Goal: Information Seeking & Learning: Learn about a topic

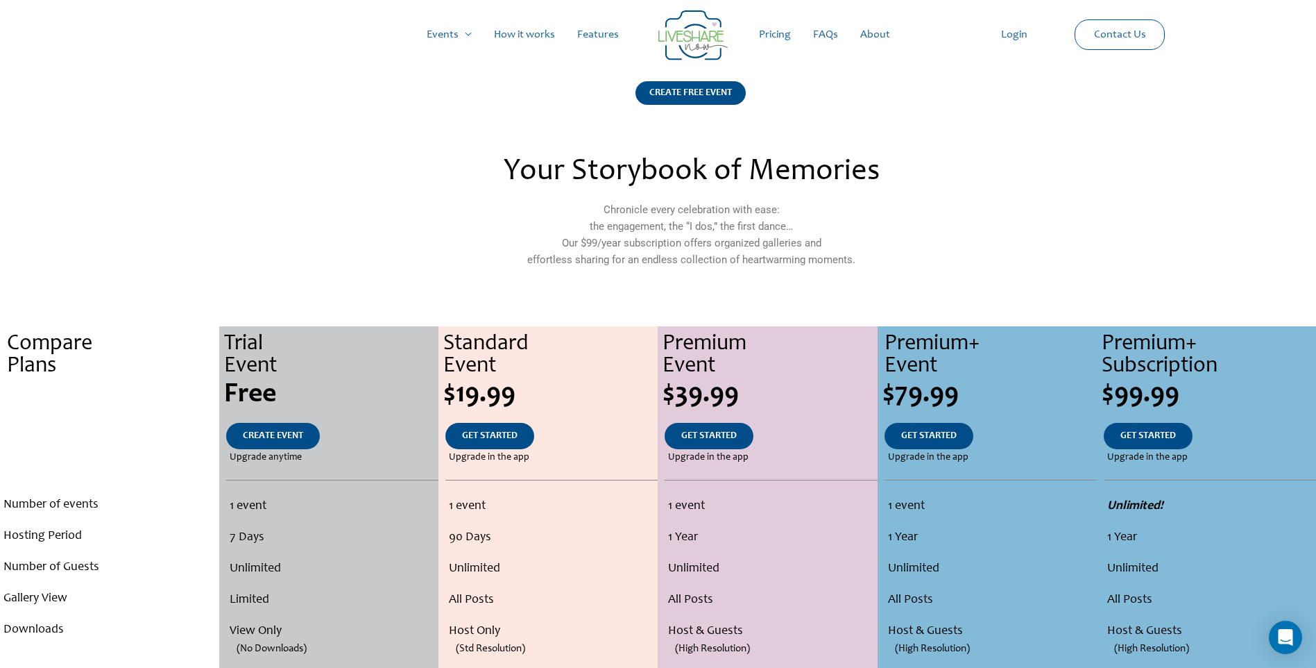
click at [874, 41] on link "About" at bounding box center [875, 34] width 52 height 44
click at [875, 37] on link "About" at bounding box center [875, 34] width 52 height 44
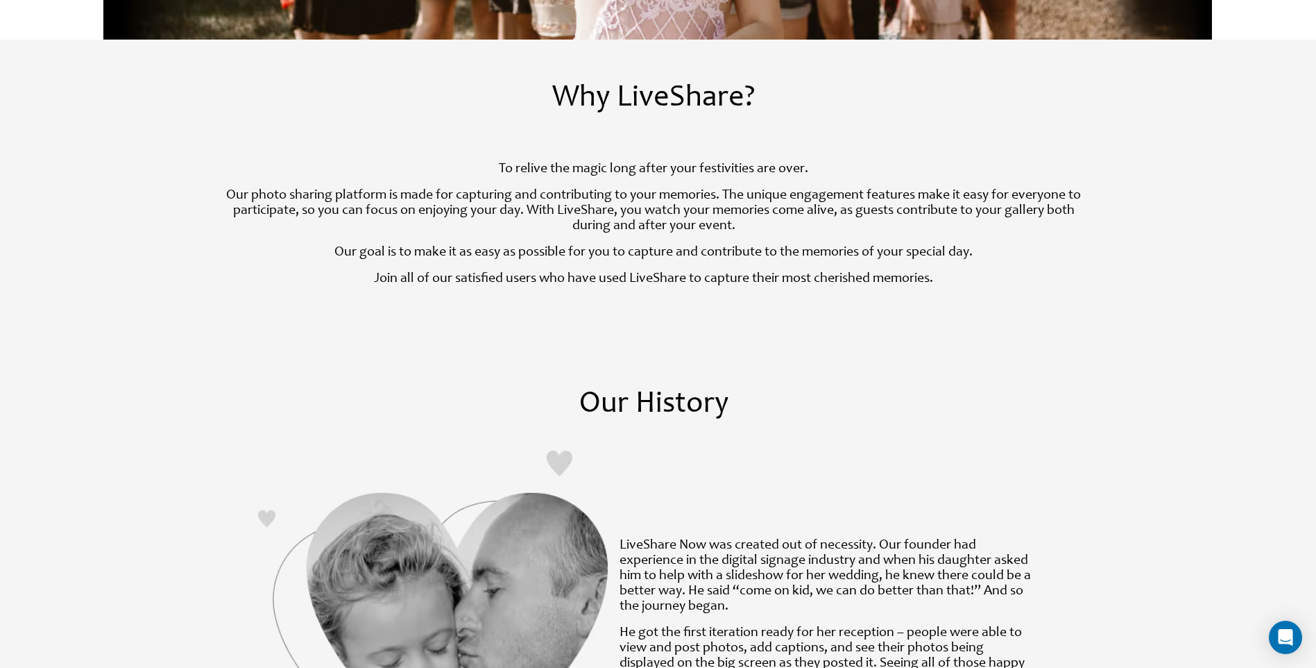
scroll to position [264, 0]
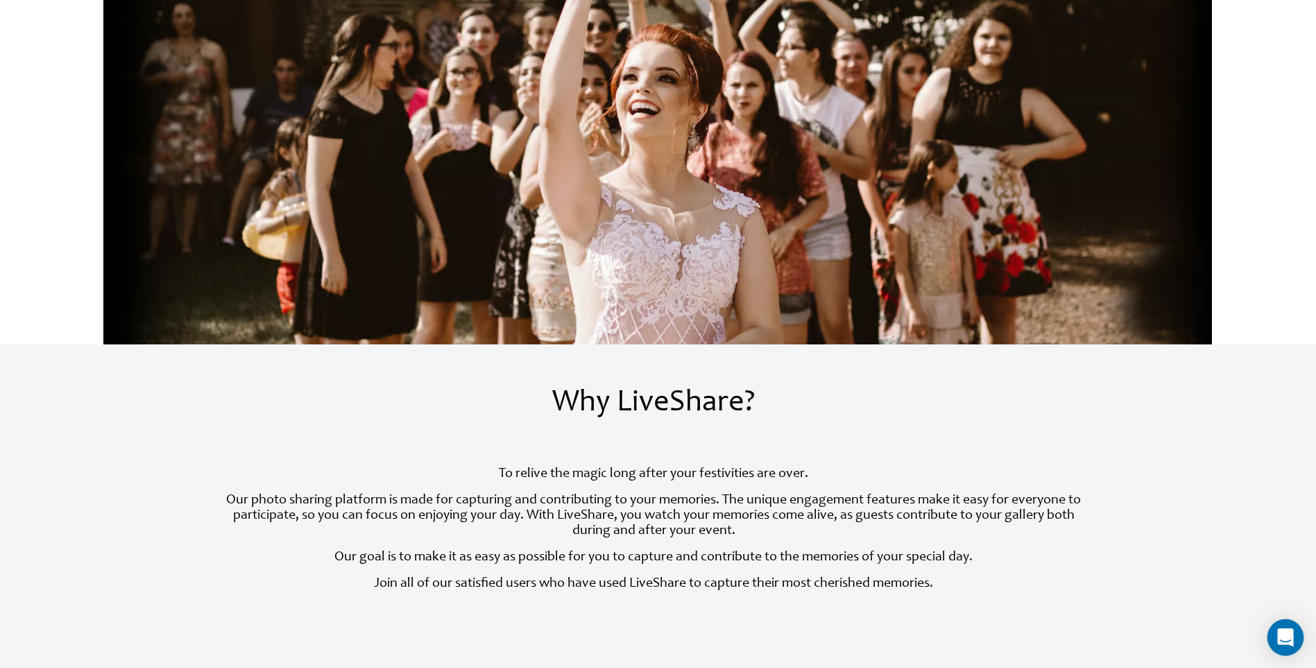
click at [1282, 631] on icon "Open Intercom Messenger" at bounding box center [1286, 637] width 16 height 18
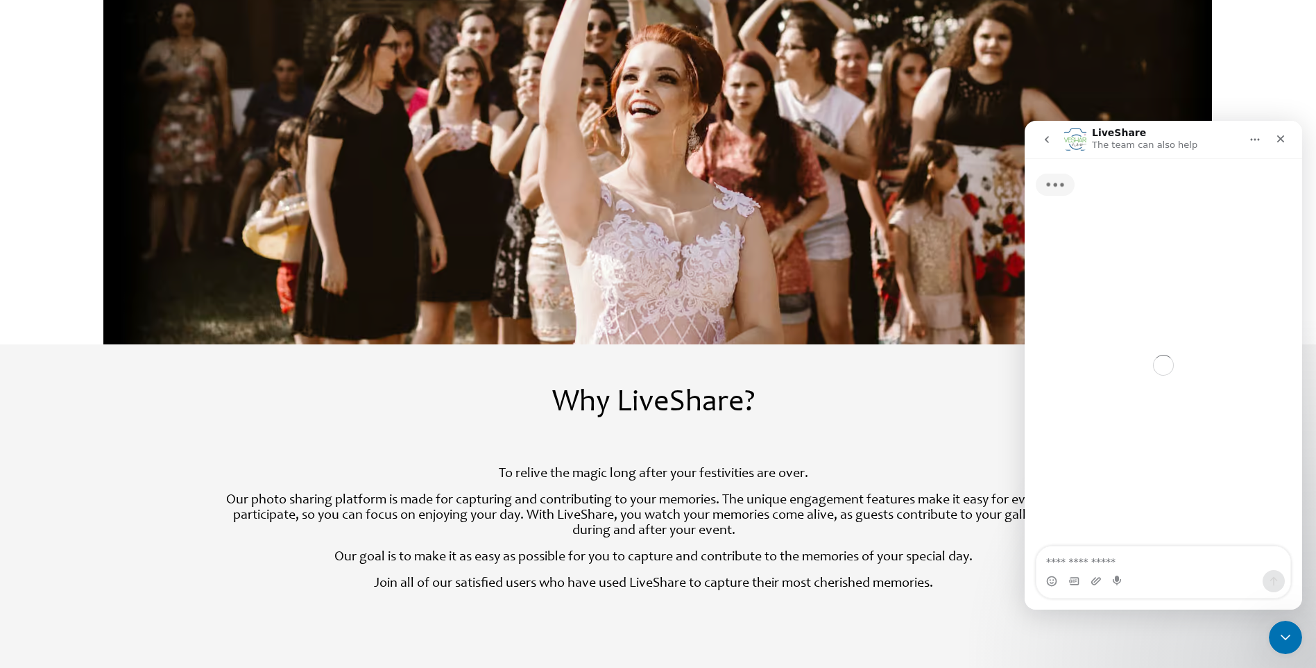
scroll to position [0, 0]
click at [1174, 557] on textarea "Ask a question…" at bounding box center [1164, 558] width 254 height 24
type textarea "**********"
click at [756, 411] on div "Why LiveShare?" at bounding box center [654, 403] width 899 height 28
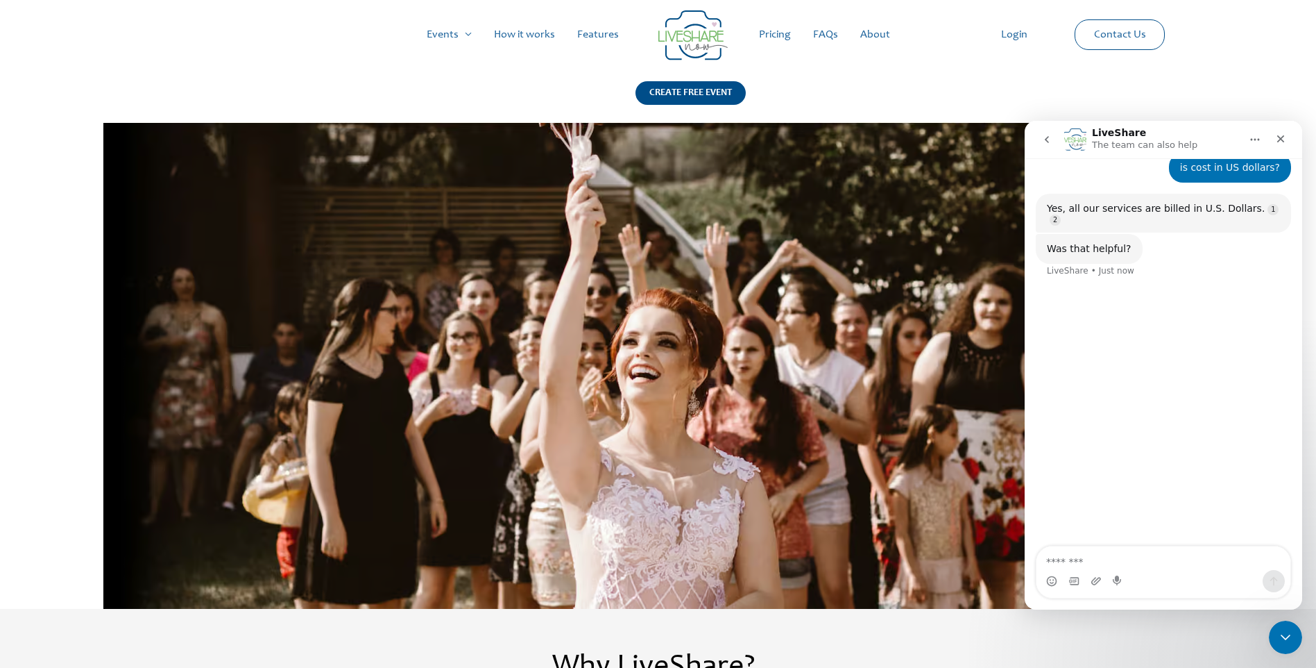
click at [784, 42] on link "Pricing" at bounding box center [775, 34] width 54 height 44
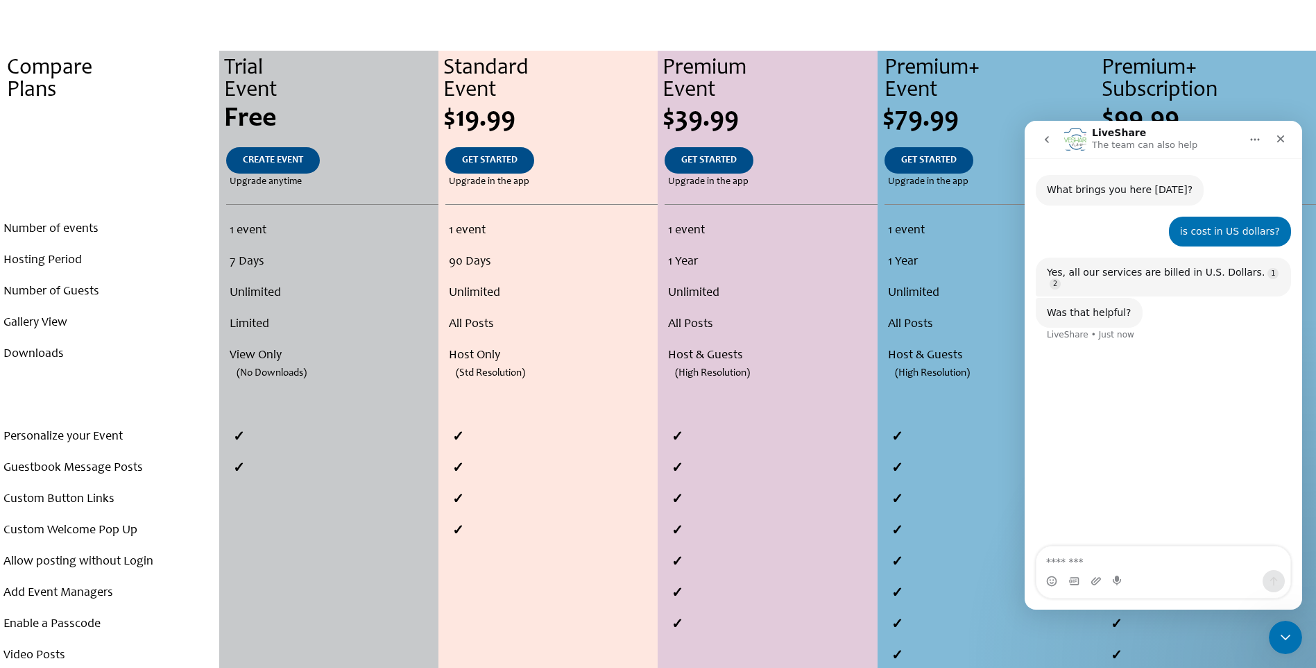
scroll to position [278, 0]
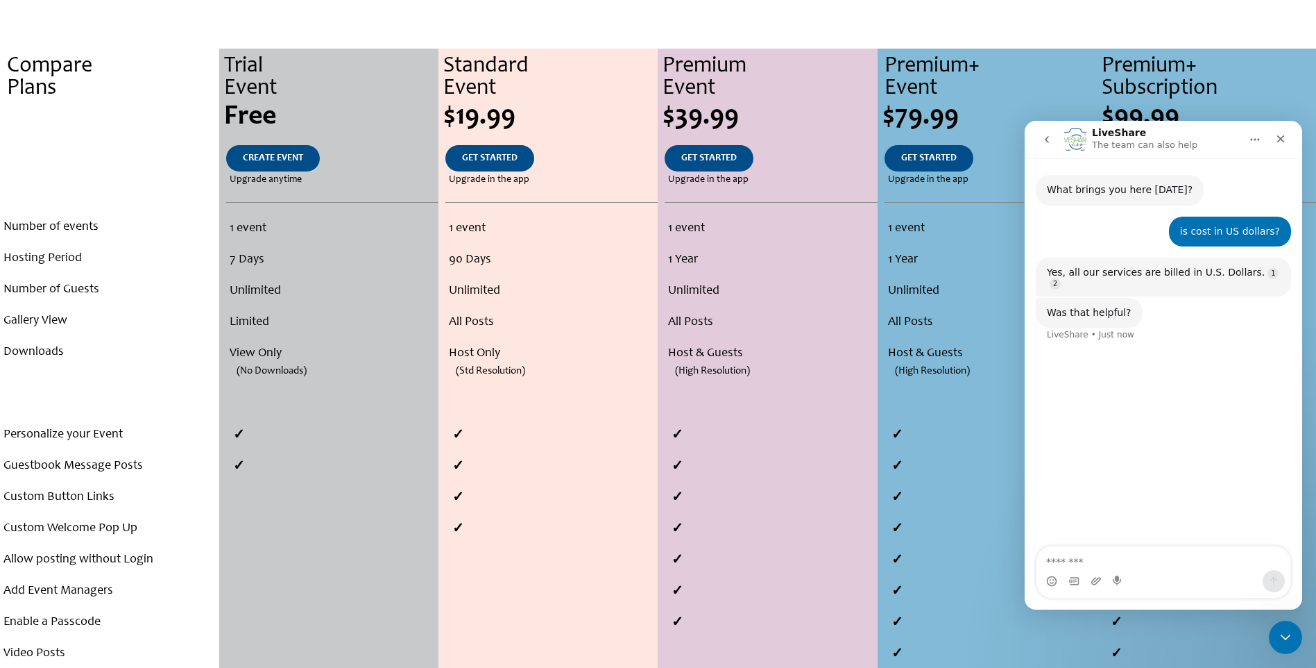
click at [1187, 561] on textarea "Message…" at bounding box center [1164, 558] width 254 height 24
type textarea "**********"
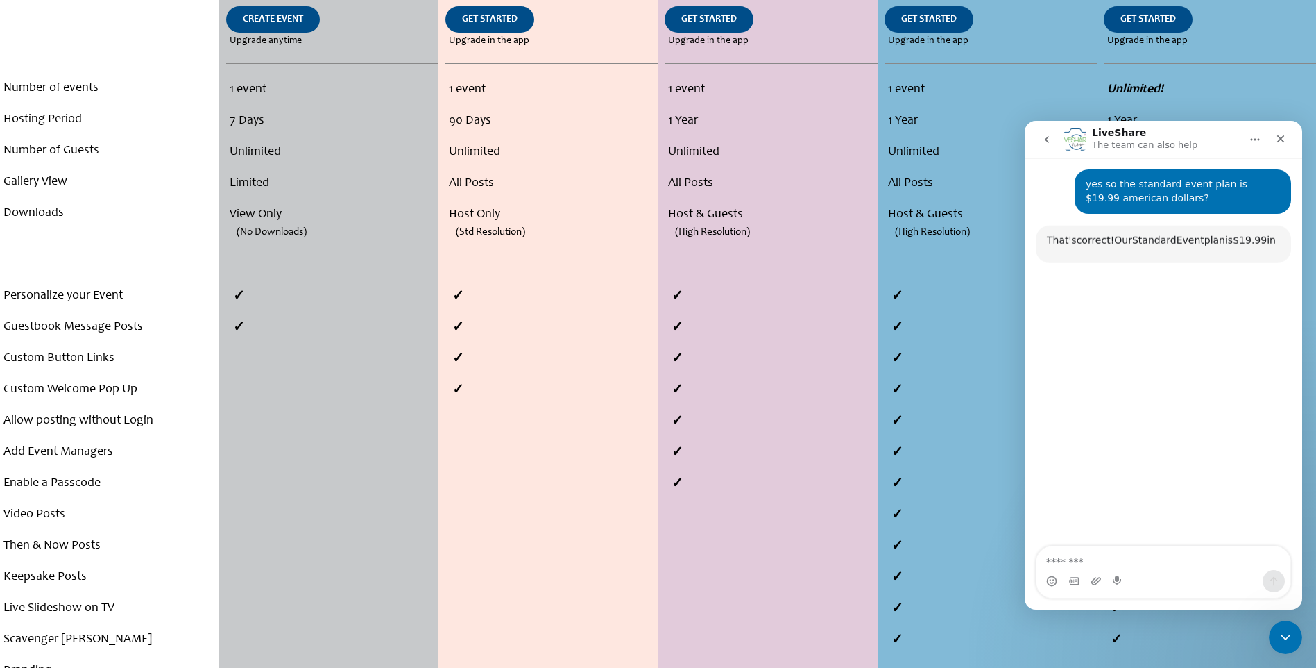
scroll to position [183, 0]
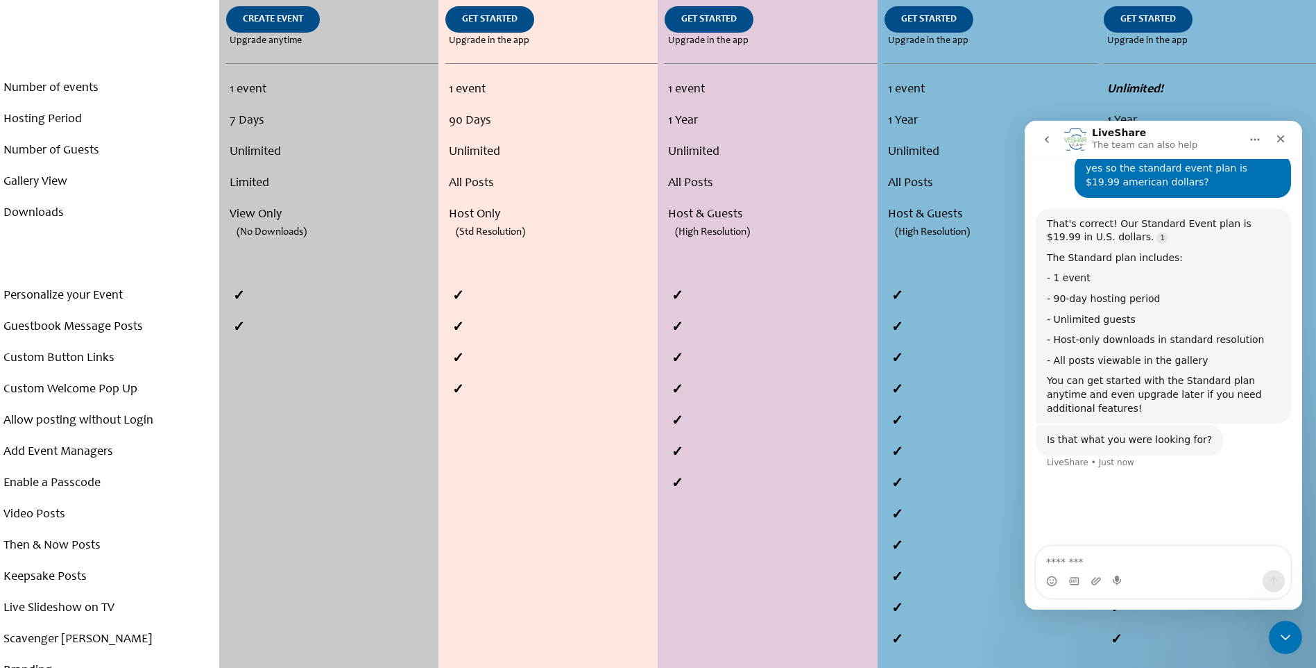
click at [1044, 142] on icon "go back" at bounding box center [1047, 139] width 11 height 11
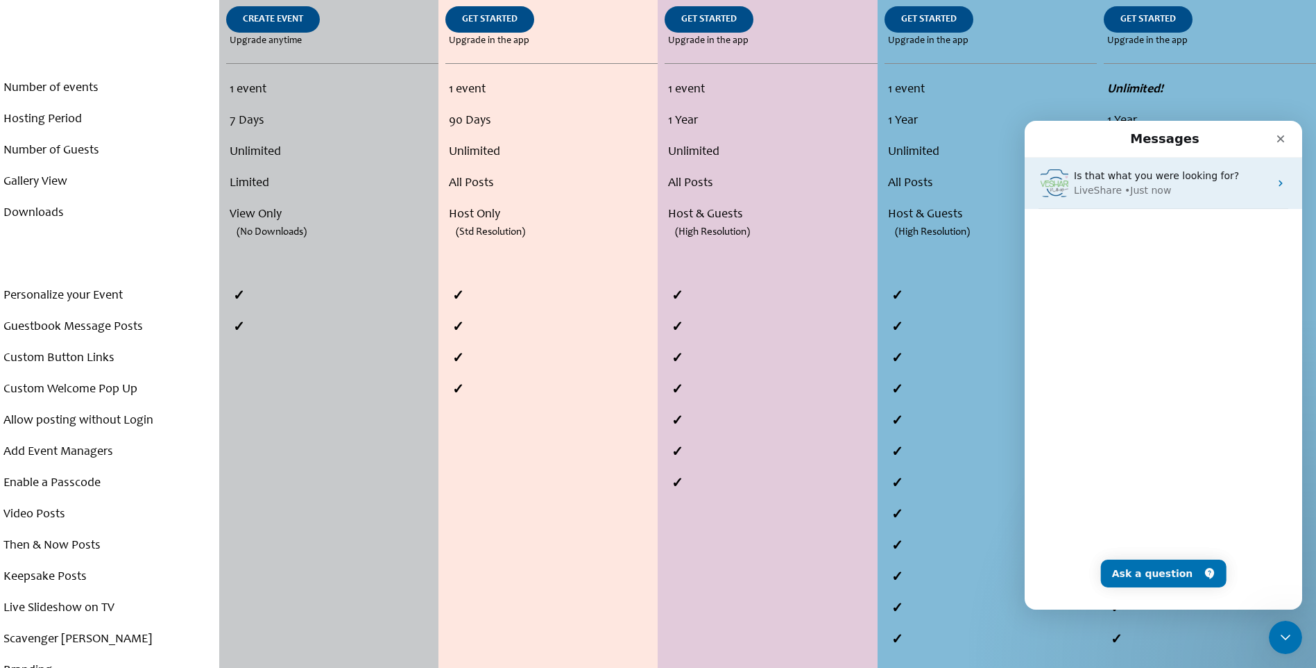
click at [1280, 192] on div "Is that what you were looking for? LiveShare • Just now" at bounding box center [1164, 183] width 278 height 51
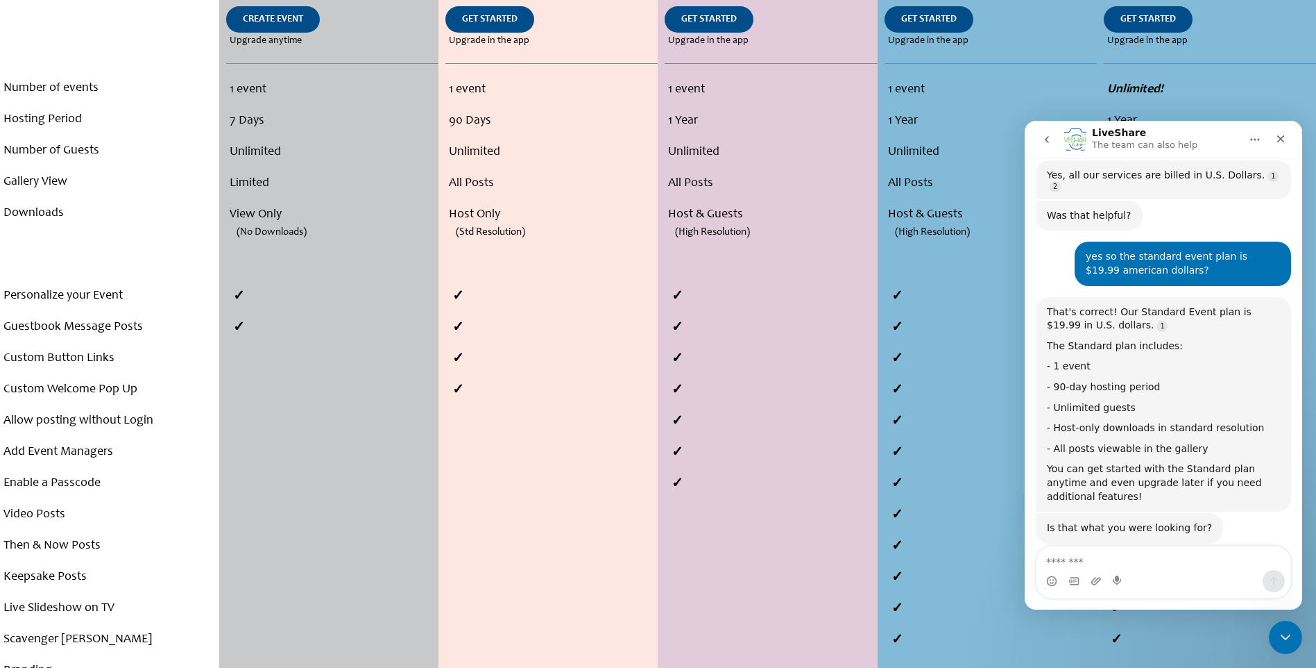
scroll to position [122, 0]
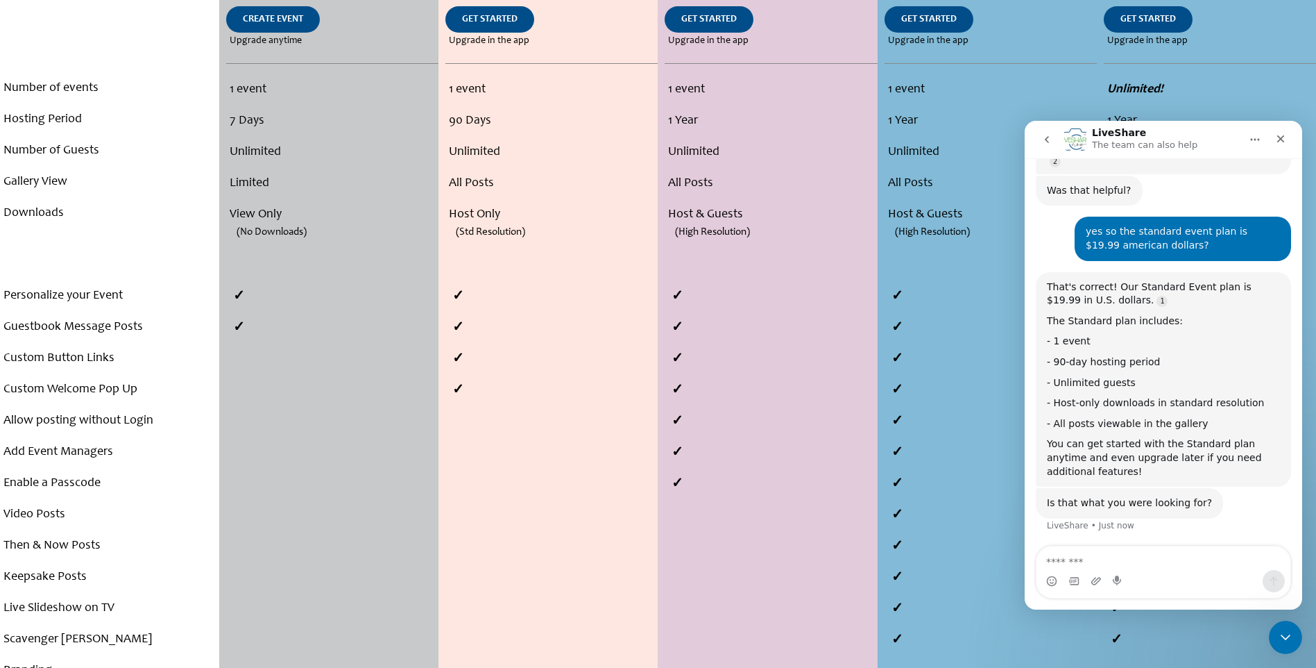
click at [1254, 139] on icon "Home" at bounding box center [1255, 139] width 11 height 11
click at [1283, 628] on icon "Close Intercom Messenger" at bounding box center [1283, 635] width 17 height 17
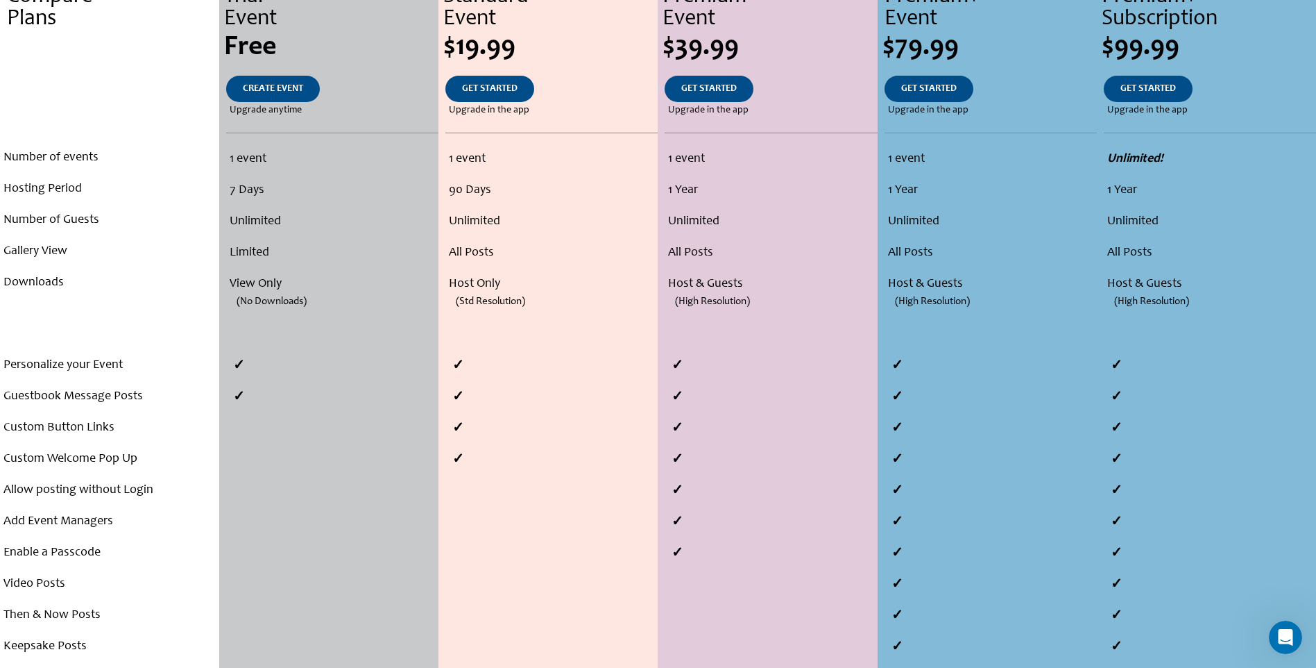
scroll to position [320, 0]
